Goal: Task Accomplishment & Management: Manage account settings

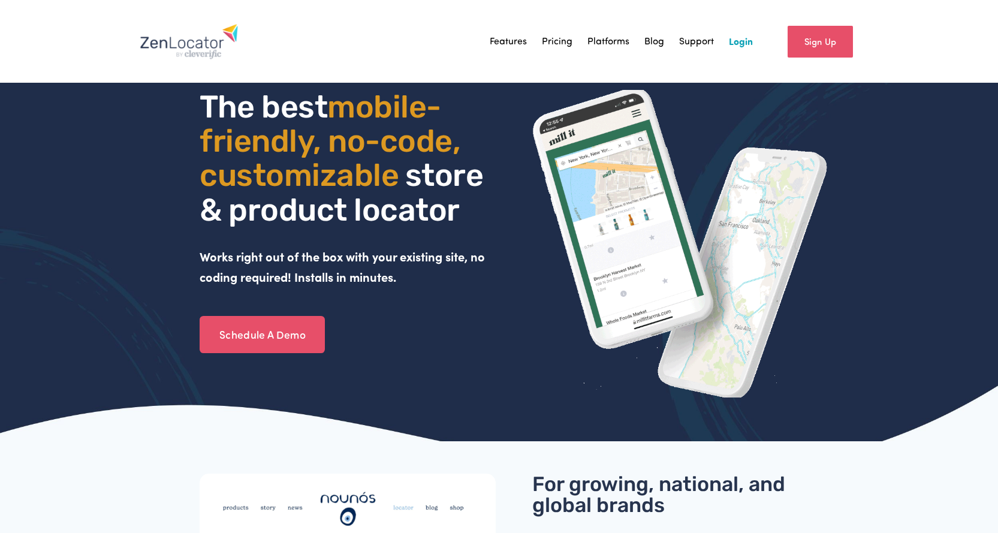
click at [742, 35] on link "Login" at bounding box center [741, 41] width 24 height 18
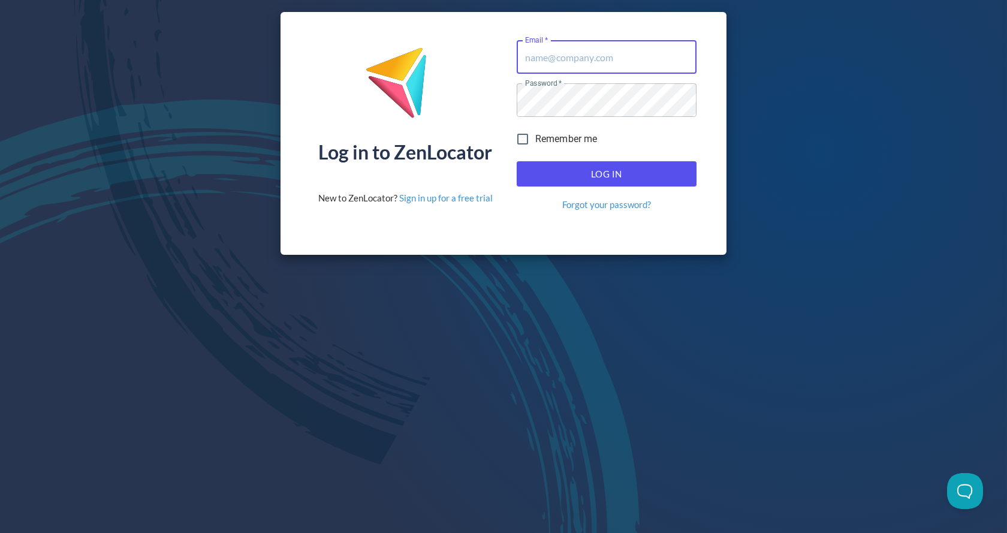
type input "[EMAIL_ADDRESS][DOMAIN_NAME]"
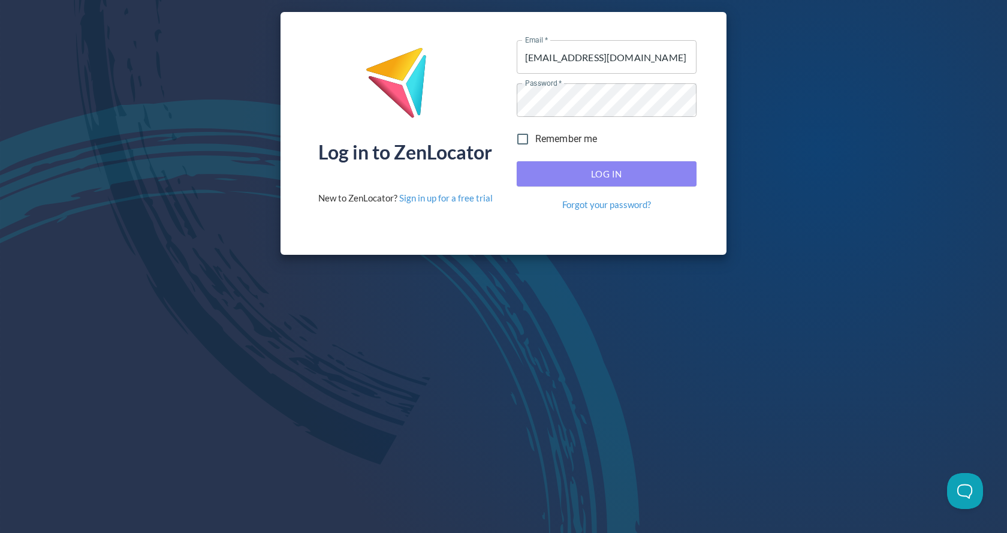
click at [598, 182] on button "Log In" at bounding box center [607, 173] width 180 height 25
